Goal: Task Accomplishment & Management: Manage account settings

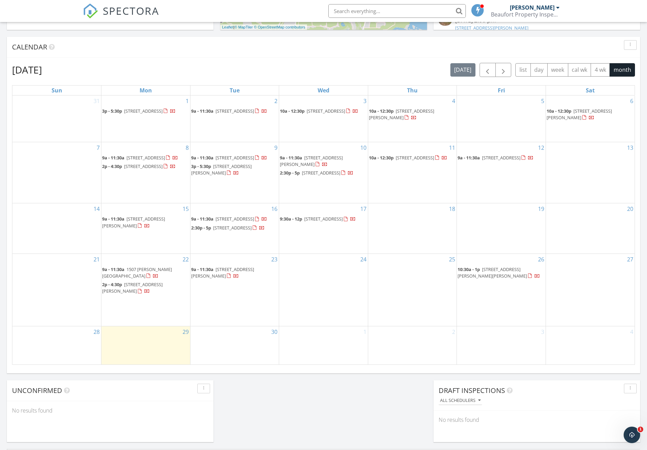
scroll to position [280, 0]
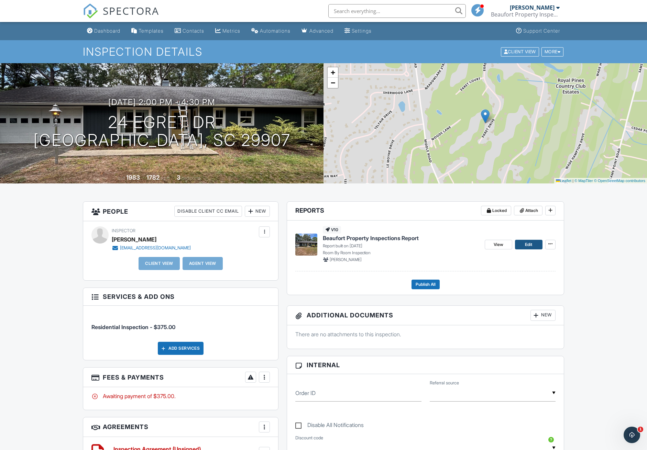
click at [530, 247] on span "Edit" at bounding box center [528, 244] width 7 height 7
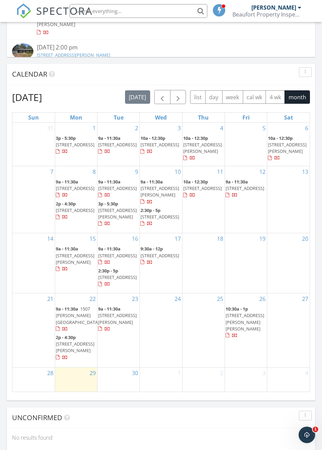
scroll to position [699, 0]
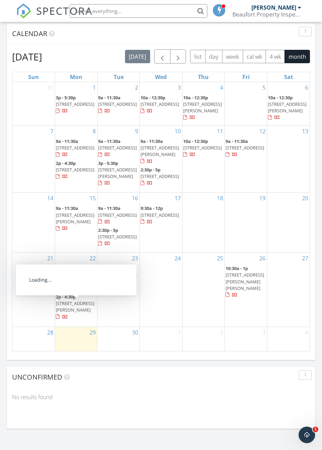
click at [80, 310] on span "[STREET_ADDRESS][PERSON_NAME]" at bounding box center [75, 307] width 39 height 13
